Goal: Obtain resource: Download file/media

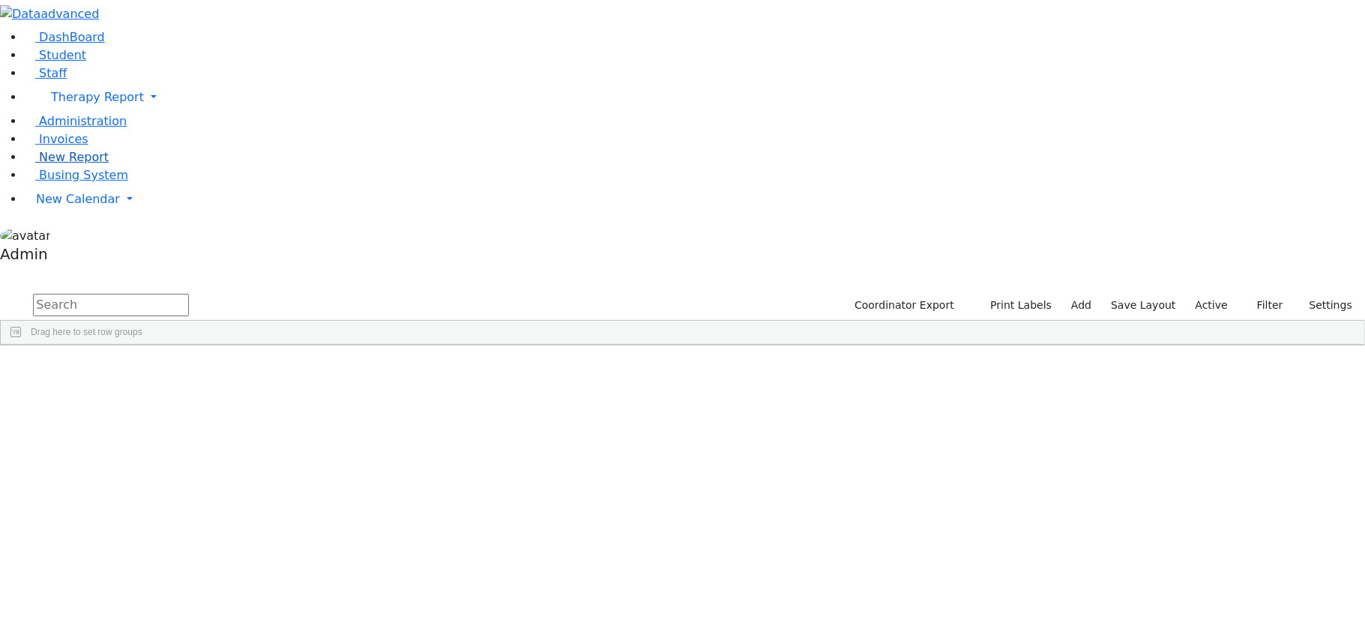
click at [54, 164] on link "New Report" at bounding box center [66, 157] width 85 height 14
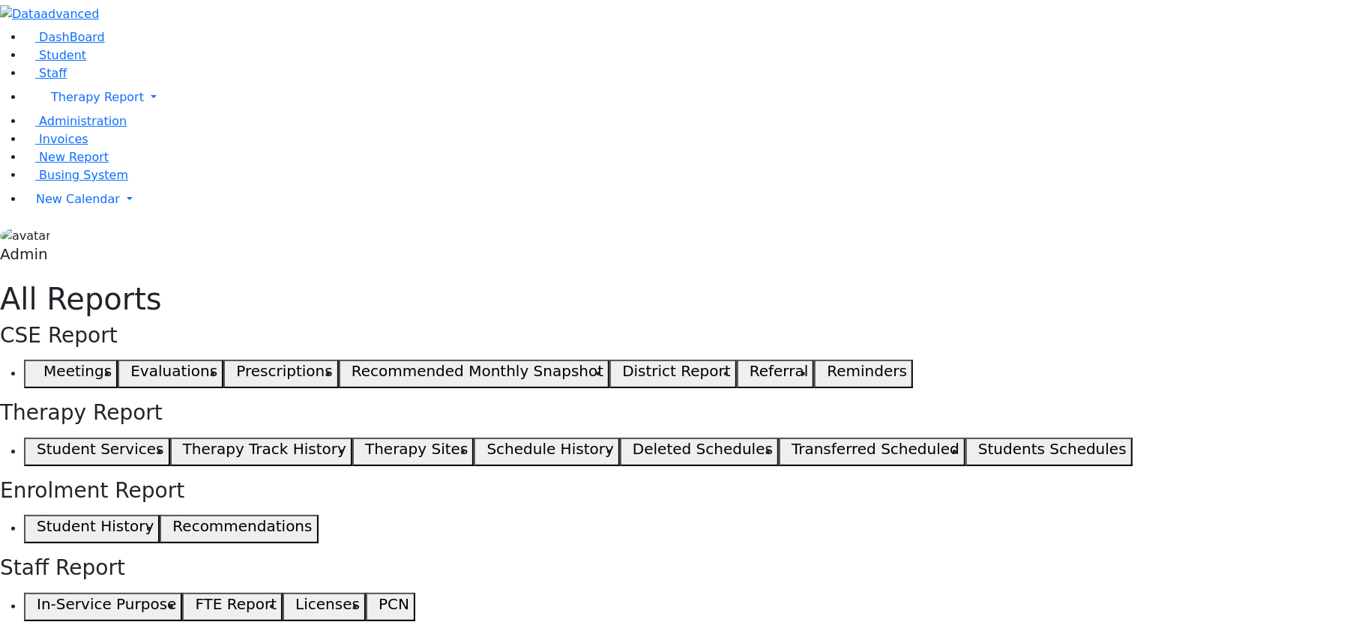
click at [37, 370] on use "button" at bounding box center [37, 370] width 0 height 0
click at [971, 443] on span "button" at bounding box center [974, 452] width 7 height 18
click at [37, 443] on span "button" at bounding box center [33, 452] width 7 height 18
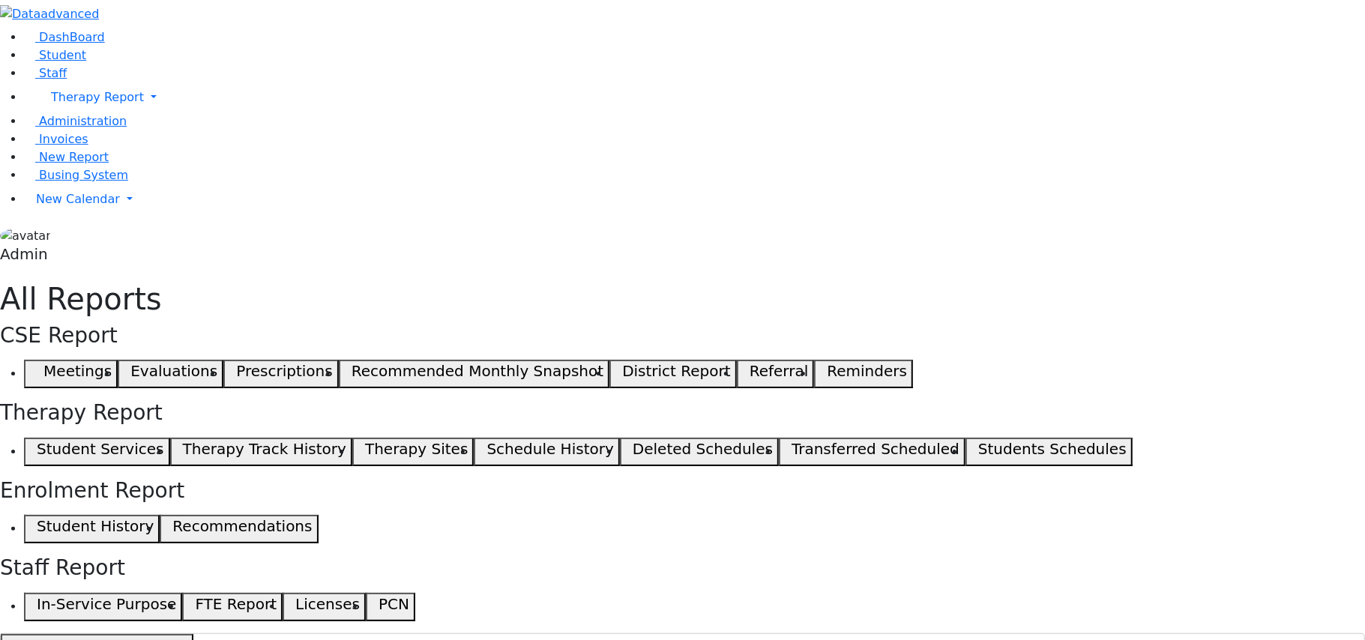
drag, startPoint x: 630, startPoint y: 609, endPoint x: 333, endPoint y: 201, distance: 504.7
drag, startPoint x: 785, startPoint y: 571, endPoint x: 196, endPoint y: 211, distance: 690.9
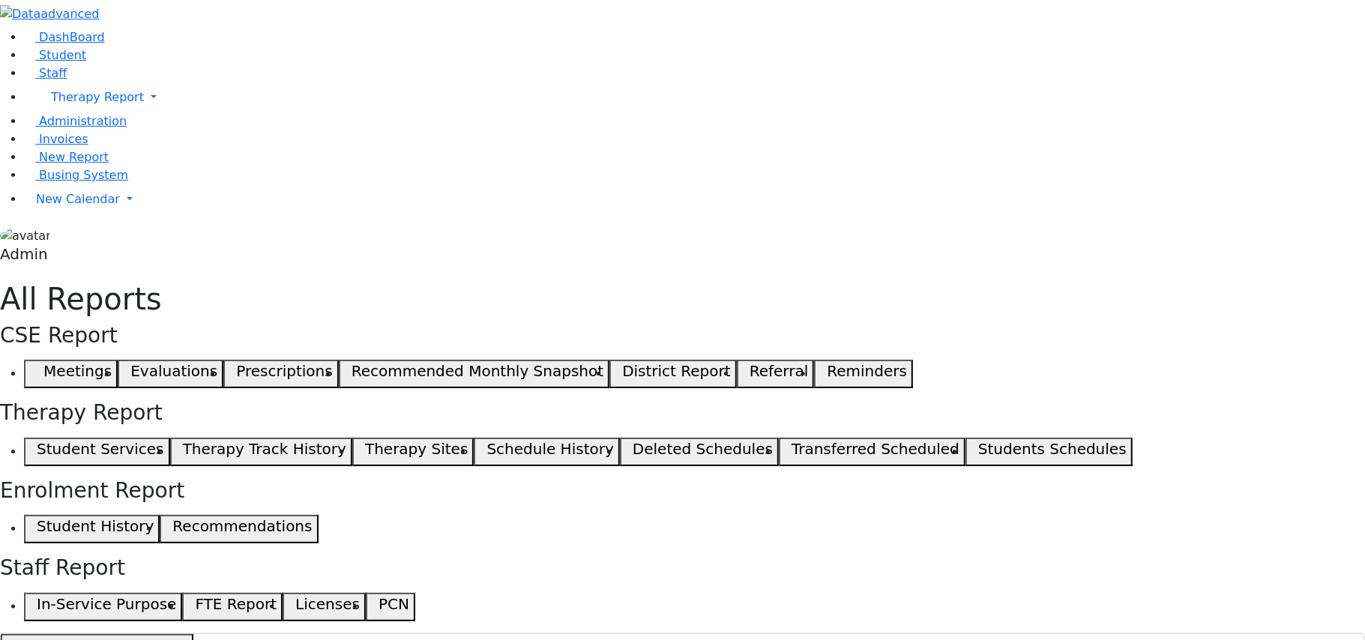
drag, startPoint x: 1297, startPoint y: 558, endPoint x: 193, endPoint y: 208, distance: 1157.4
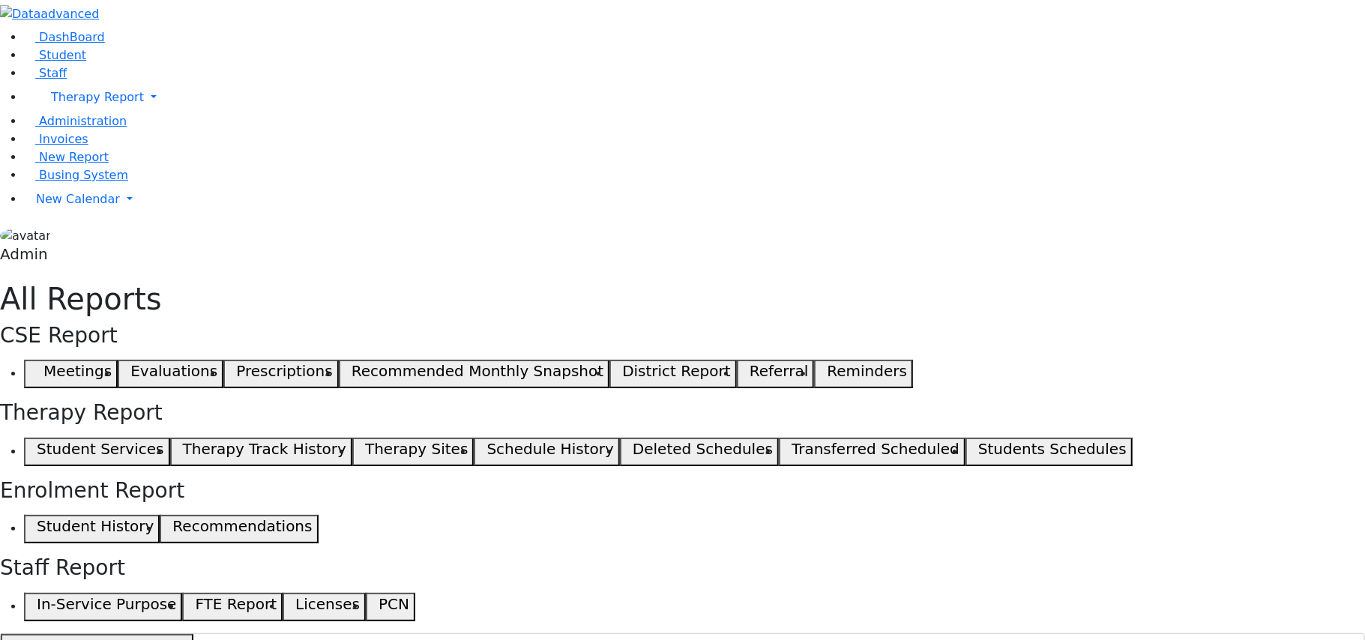
drag, startPoint x: 868, startPoint y: 495, endPoint x: 199, endPoint y: 196, distance: 732.7
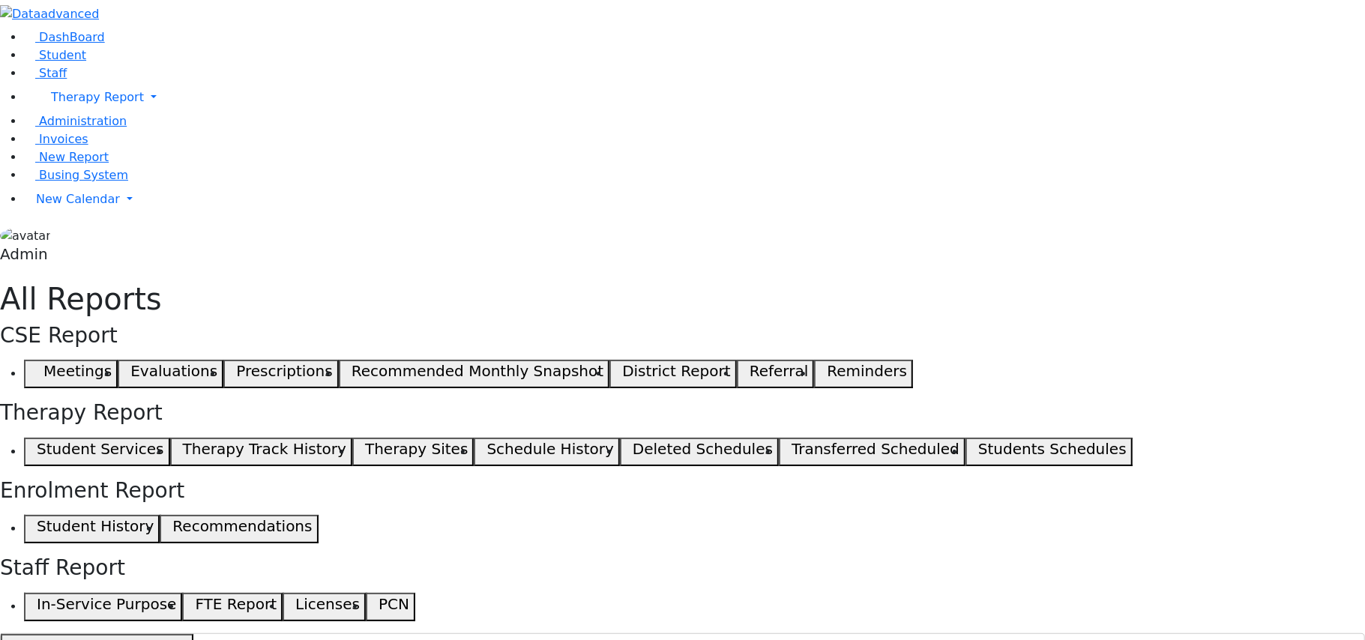
drag, startPoint x: 1074, startPoint y: 450, endPoint x: 169, endPoint y: 217, distance: 935.0
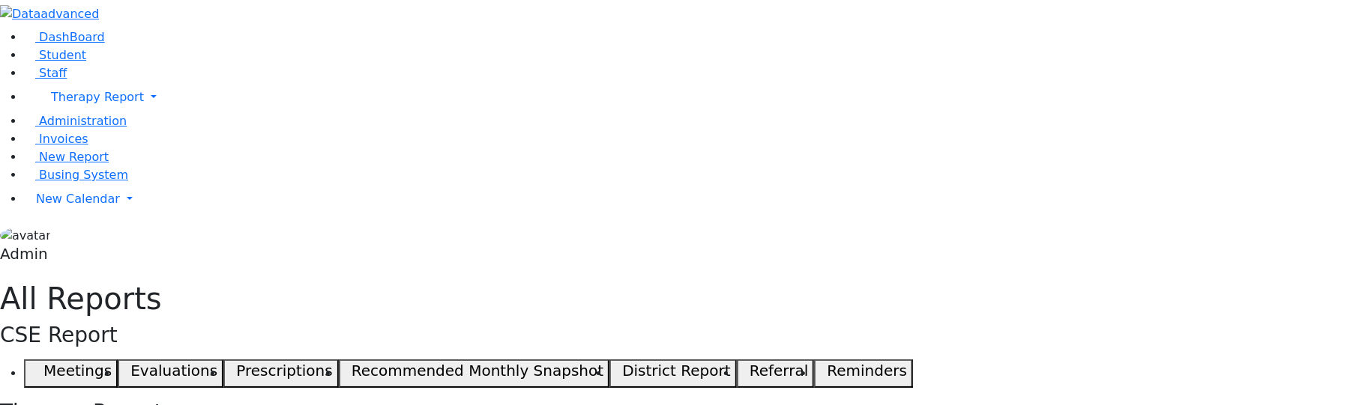
checkbox input "false"
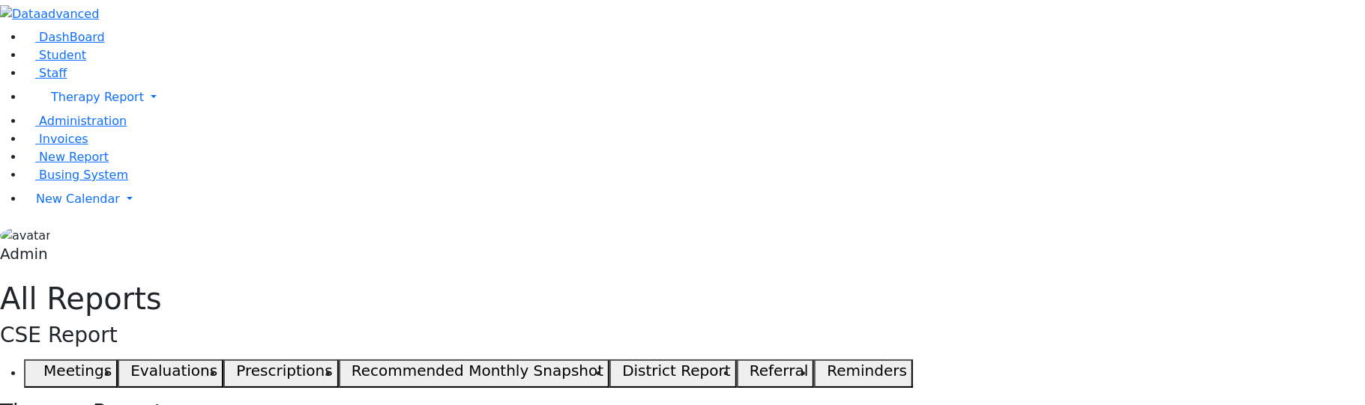
checkbox input "false"
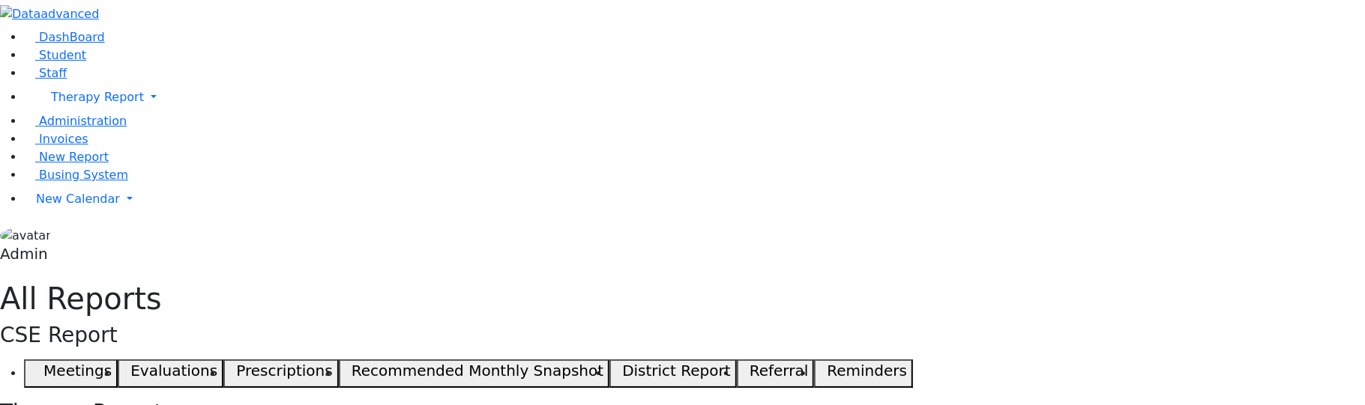
checkbox input "false"
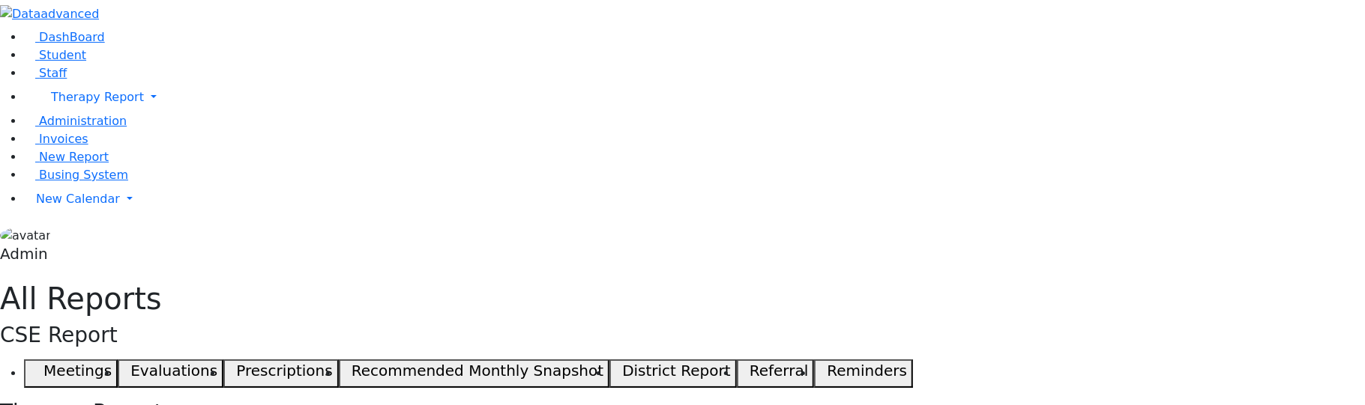
checkbox input "false"
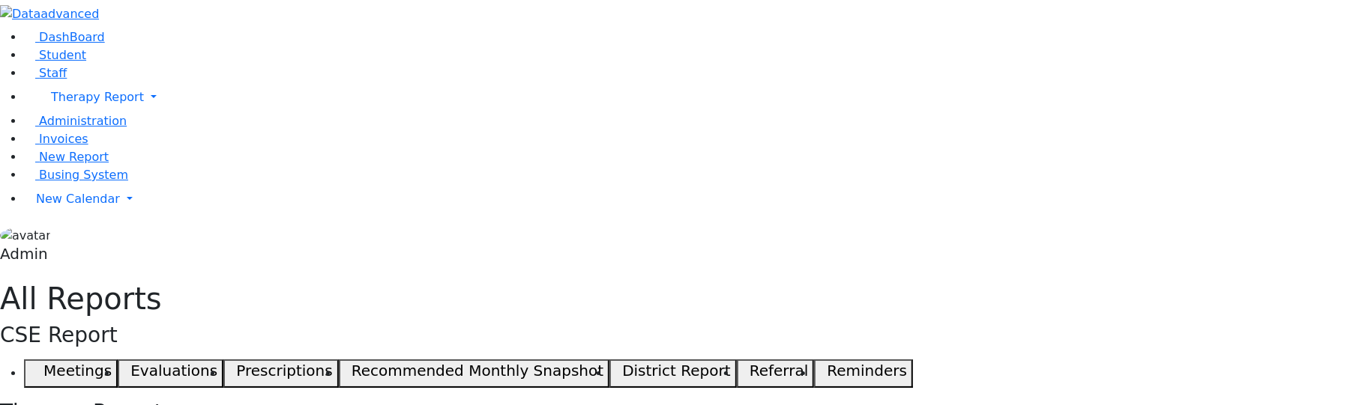
drag, startPoint x: 1013, startPoint y: 378, endPoint x: 181, endPoint y: 210, distance: 848.8
drag, startPoint x: 1208, startPoint y: 357, endPoint x: 174, endPoint y: 211, distance: 1044.6
